Goal: Task Accomplishment & Management: Manage account settings

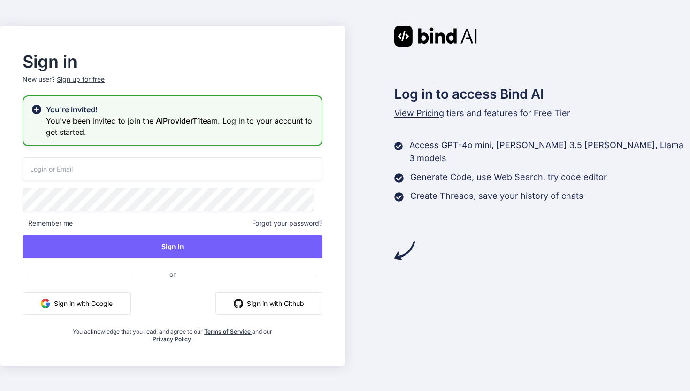
click at [85, 309] on button "Sign in with Google" at bounding box center [77, 303] width 108 height 23
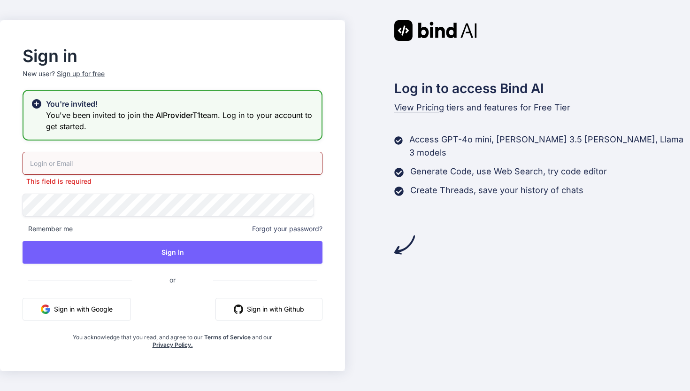
click at [78, 304] on button "Sign in with Google" at bounding box center [77, 309] width 108 height 23
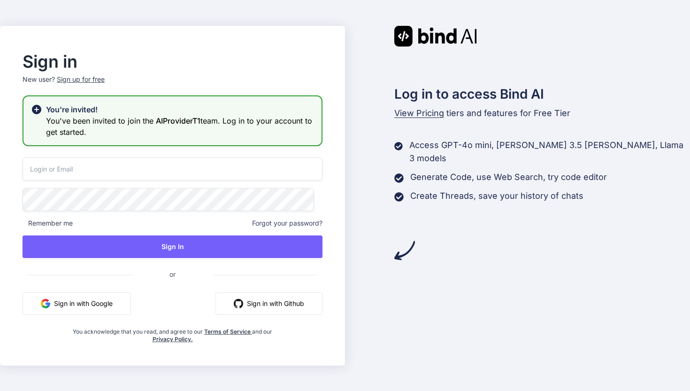
click at [82, 299] on button "Sign in with Google" at bounding box center [77, 303] width 108 height 23
